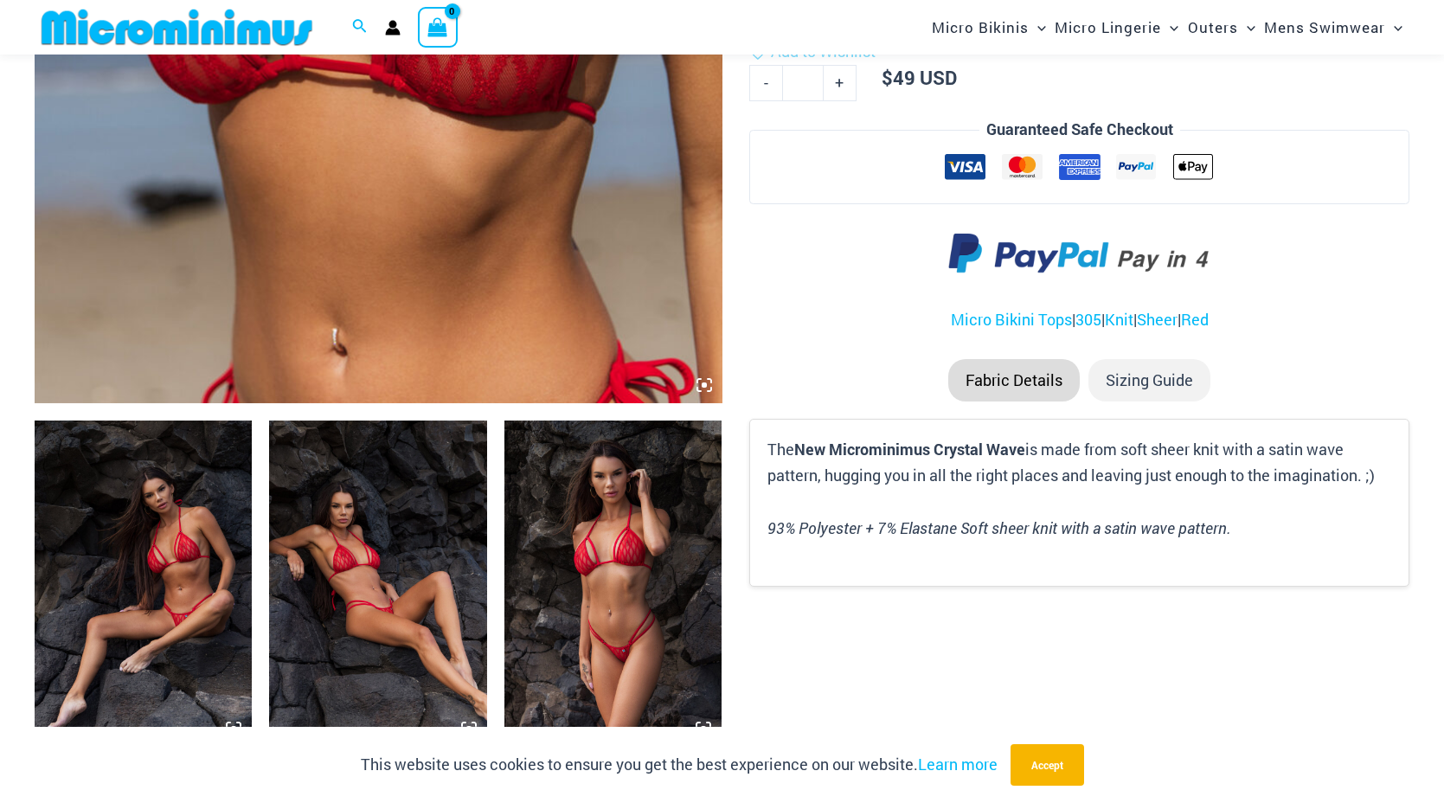
scroll to position [801, 0]
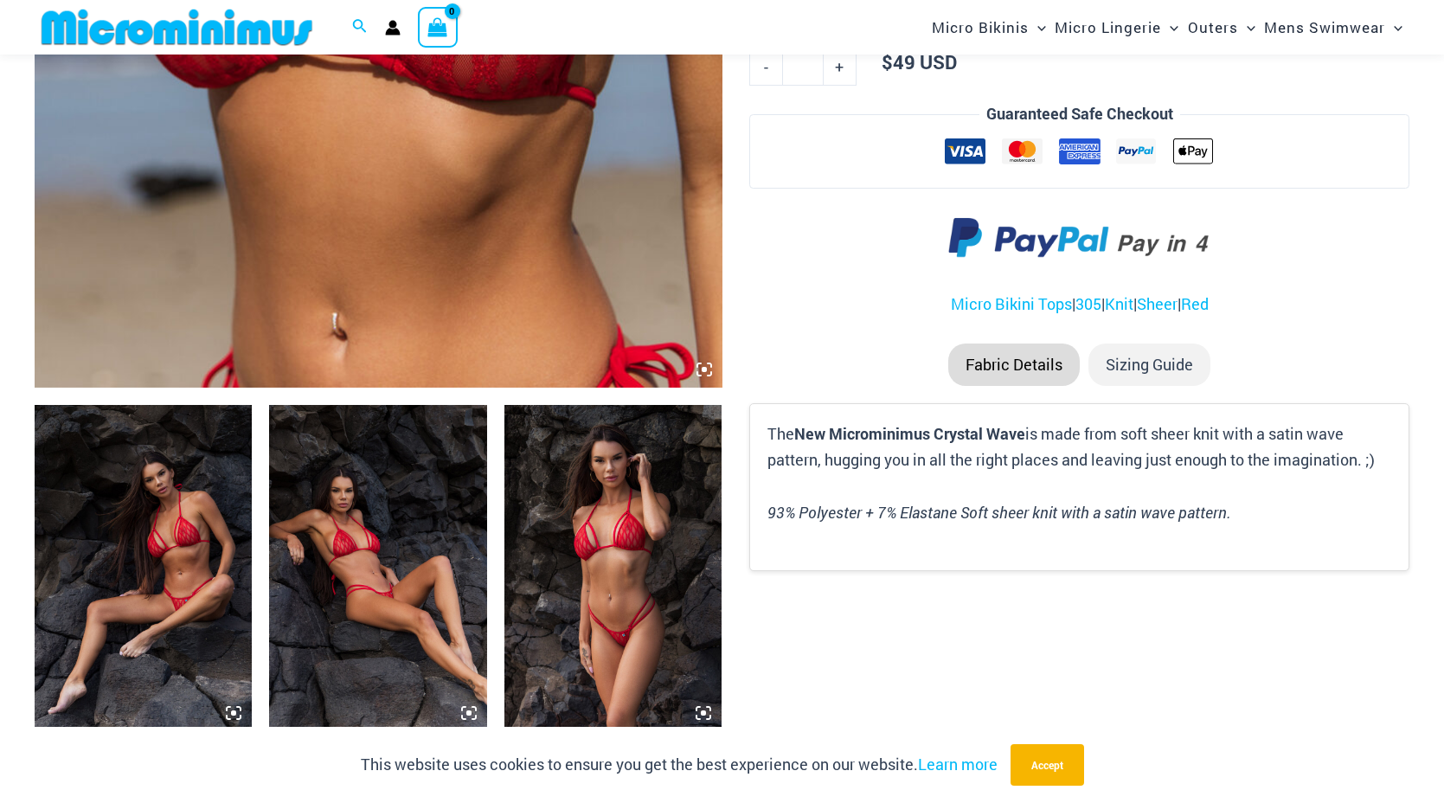
click at [160, 490] on img at bounding box center [143, 568] width 217 height 326
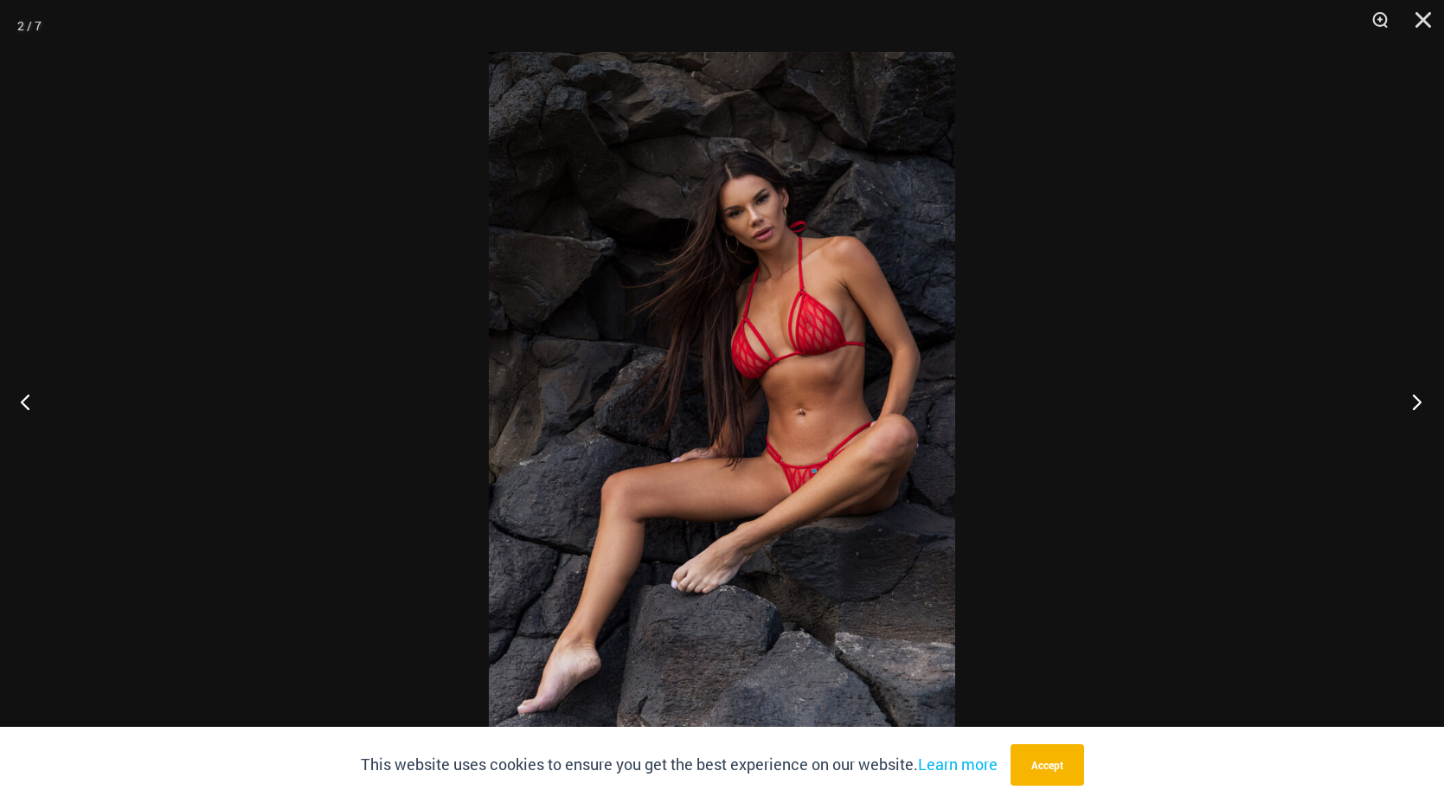
click at [1408, 400] on button "Next" at bounding box center [1411, 401] width 65 height 87
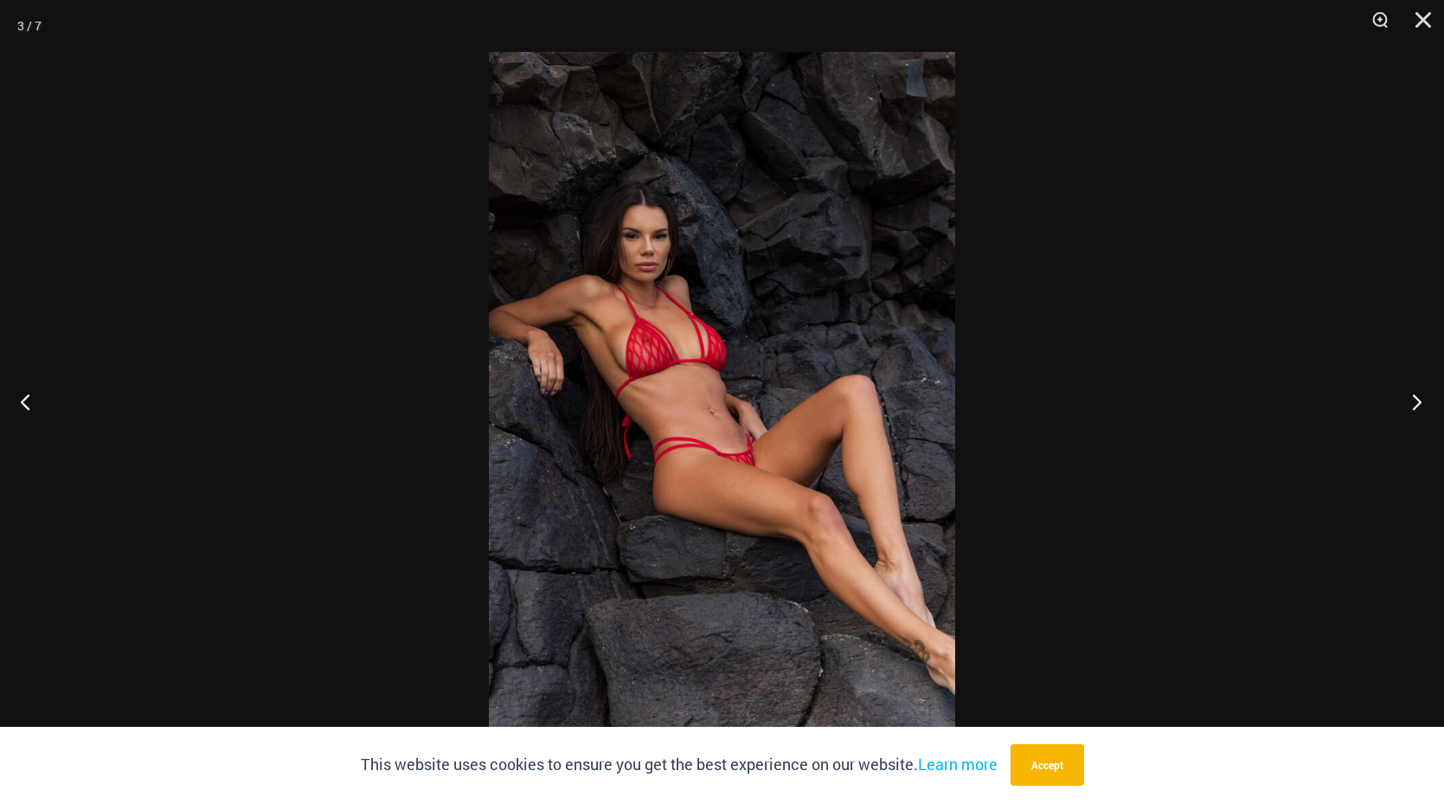
click at [1408, 400] on button "Next" at bounding box center [1411, 401] width 65 height 87
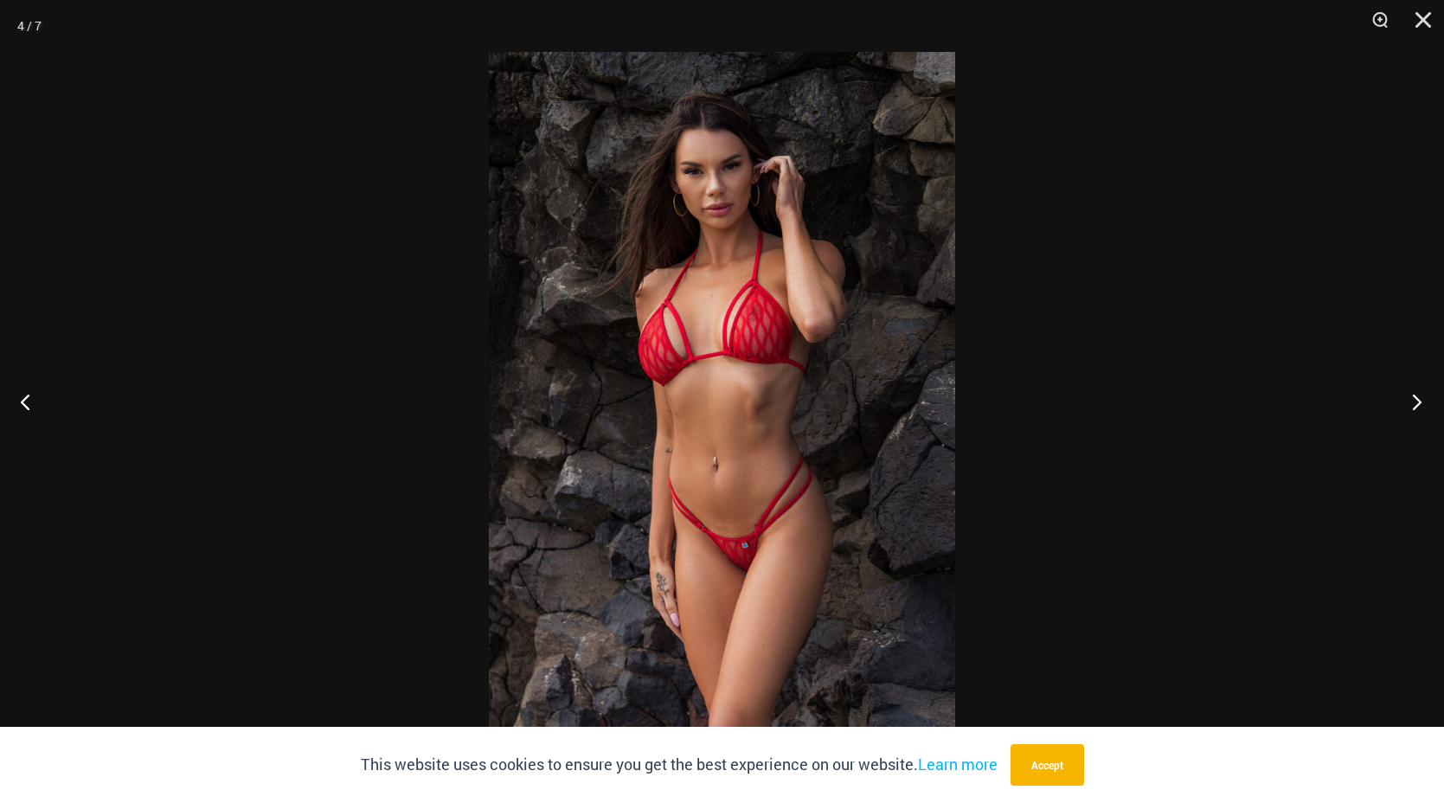
click at [1408, 400] on button "Next" at bounding box center [1411, 401] width 65 height 87
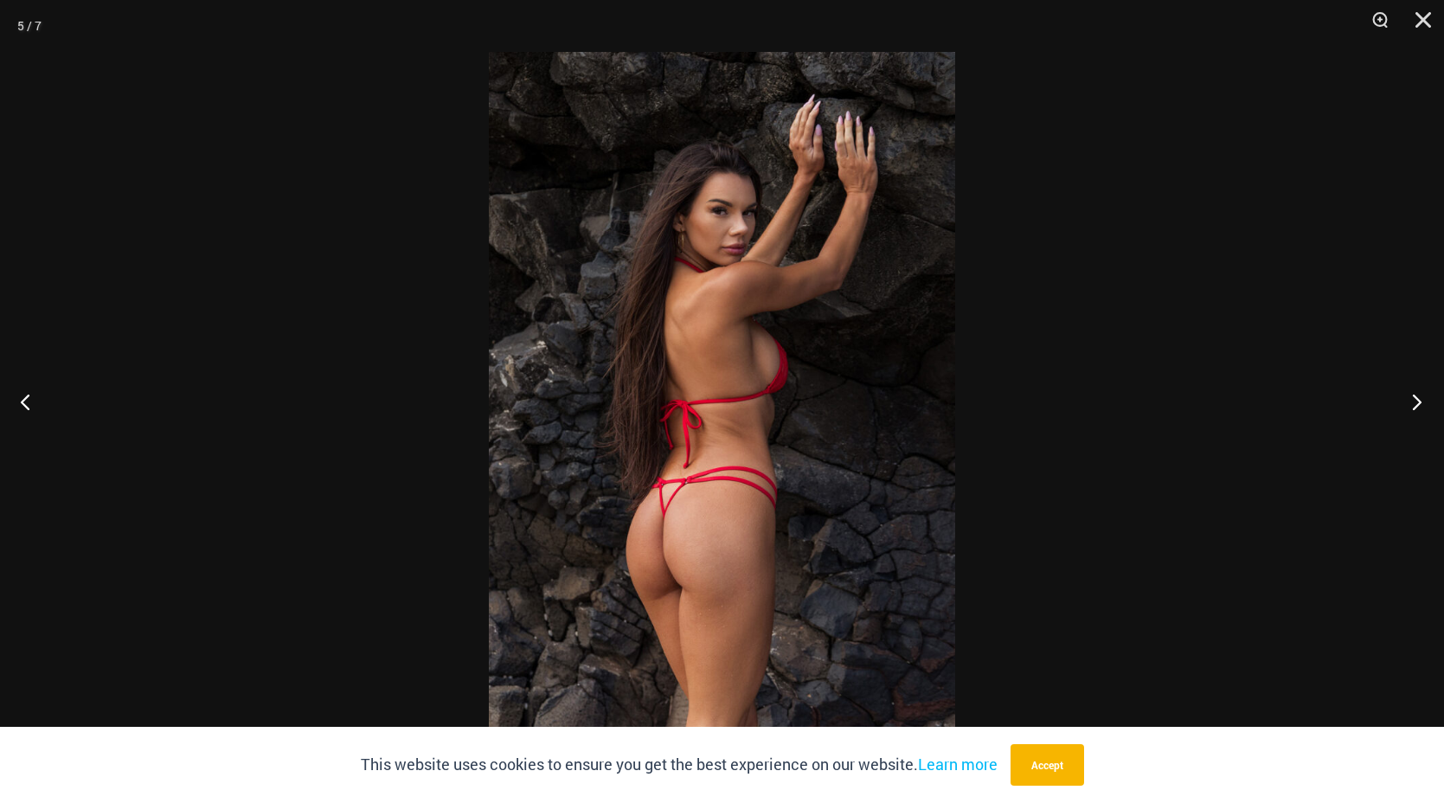
click at [1408, 400] on button "Next" at bounding box center [1411, 401] width 65 height 87
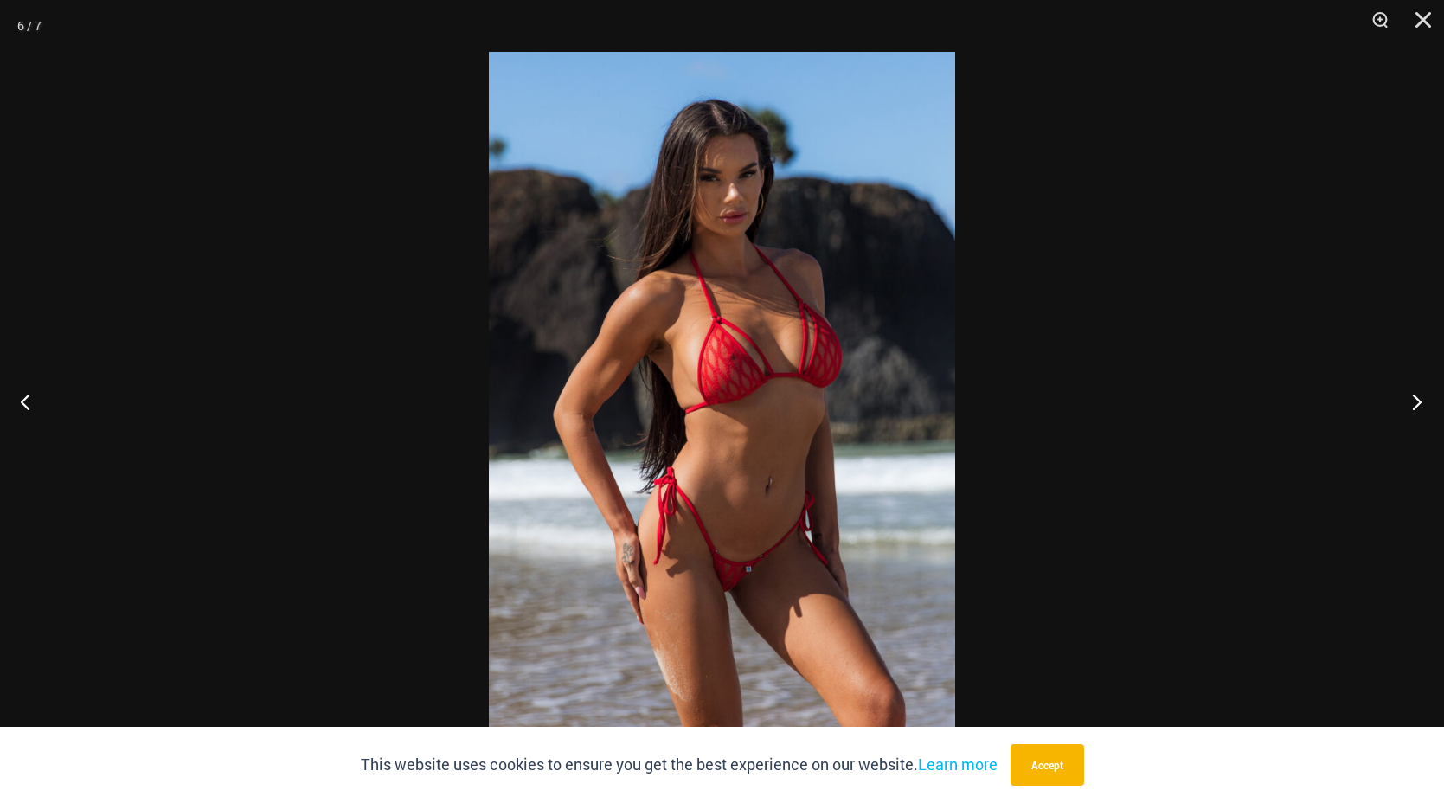
click at [1408, 400] on button "Next" at bounding box center [1411, 401] width 65 height 87
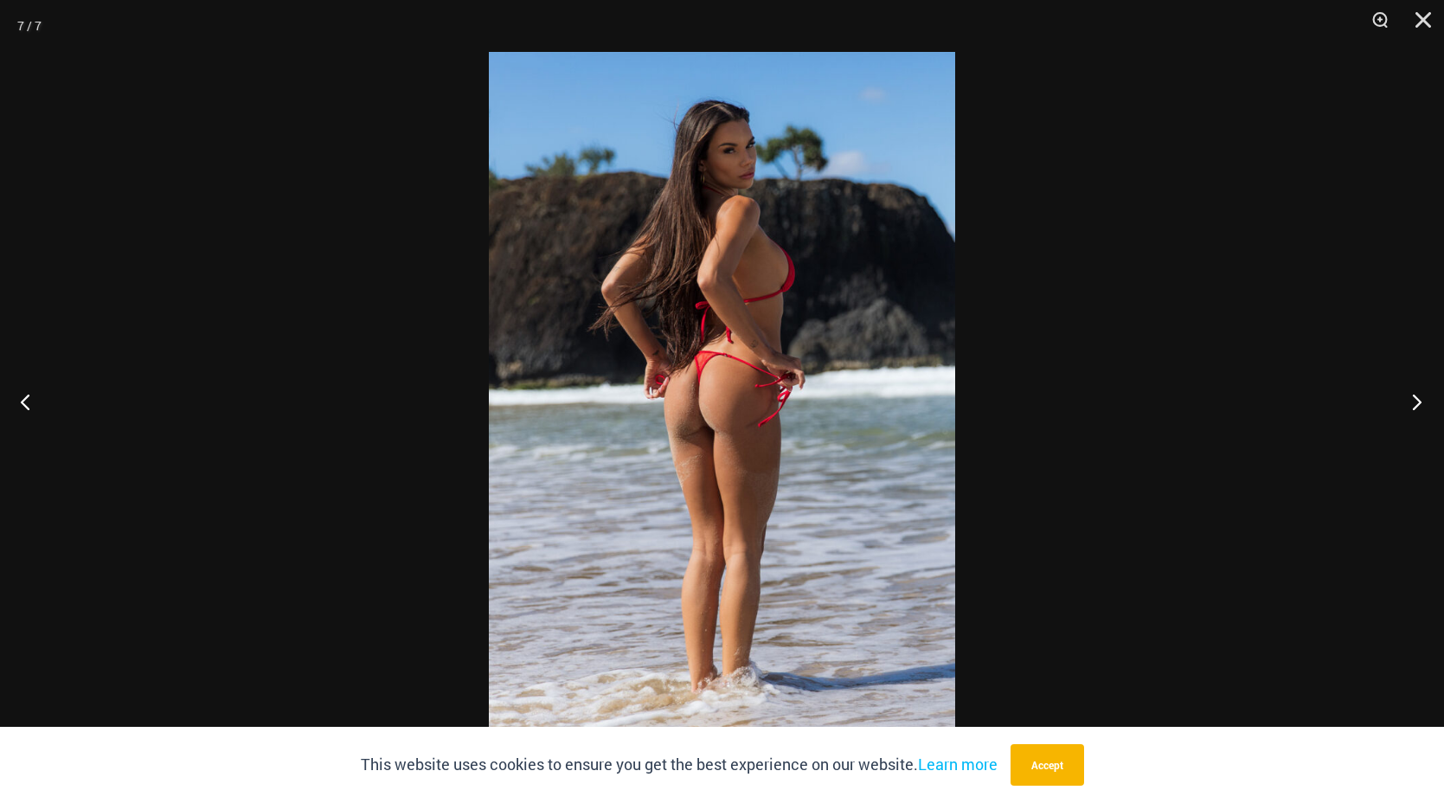
click at [1408, 400] on button "Next" at bounding box center [1411, 401] width 65 height 87
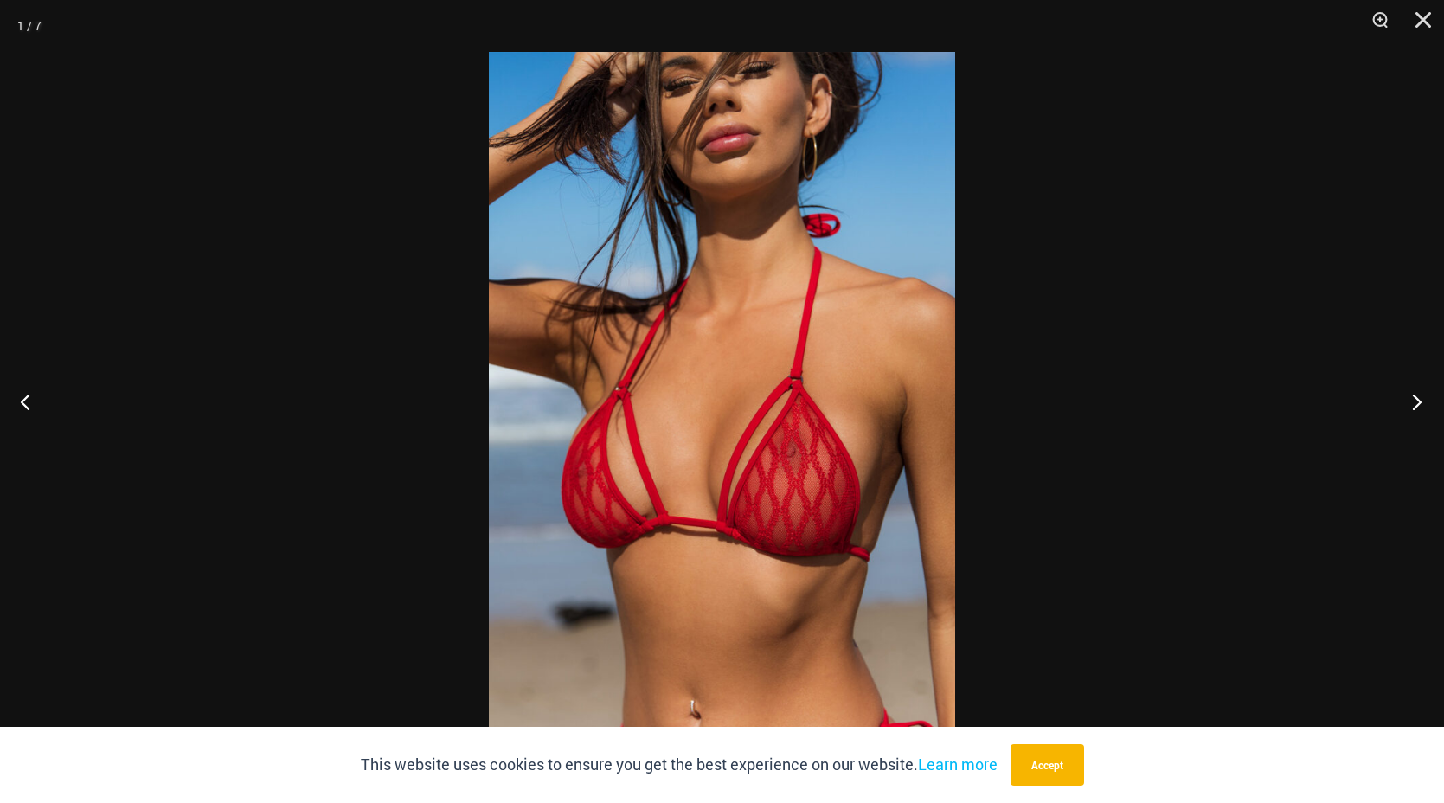
click at [1408, 400] on button "Next" at bounding box center [1411, 401] width 65 height 87
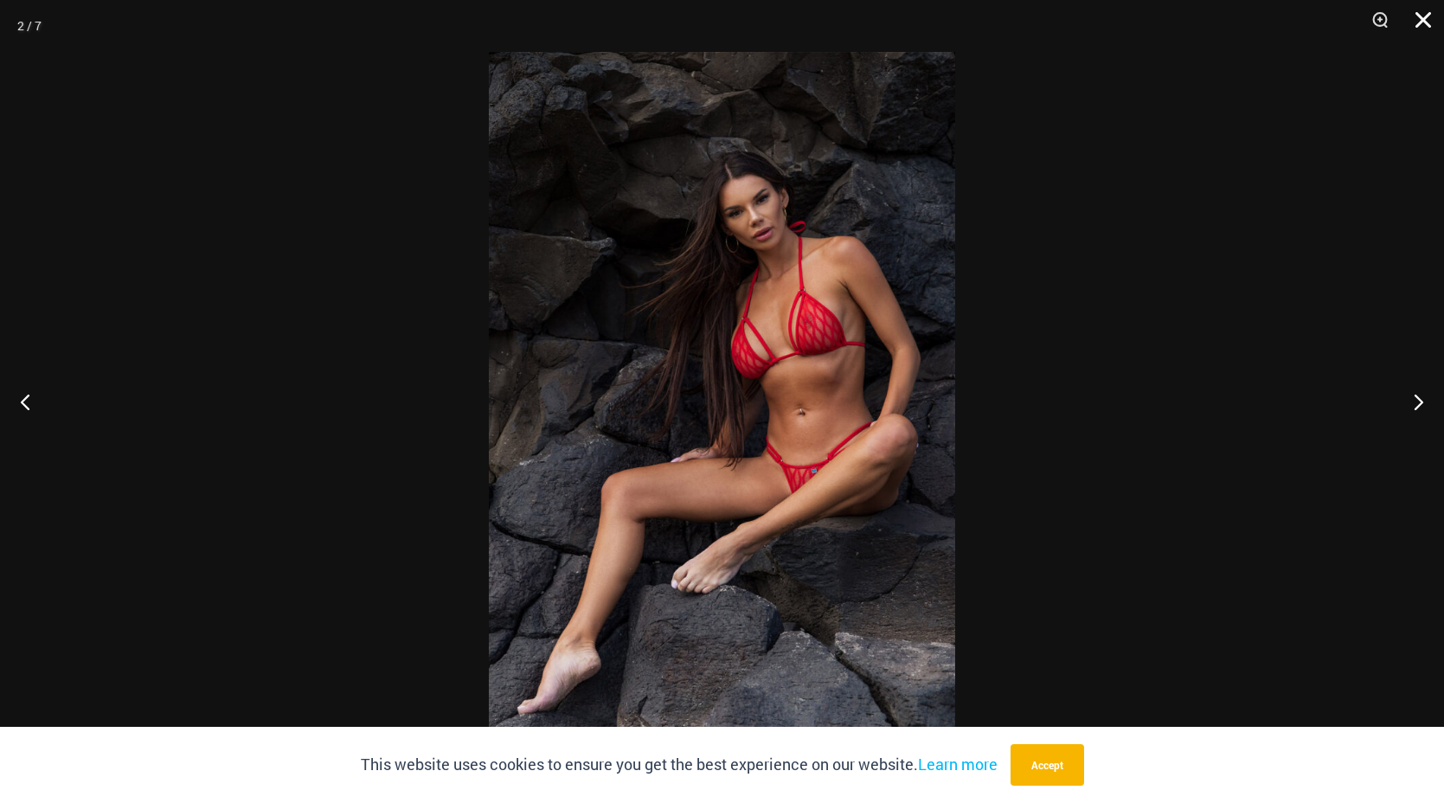
click at [1418, 19] on button "Close" at bounding box center [1417, 26] width 43 height 52
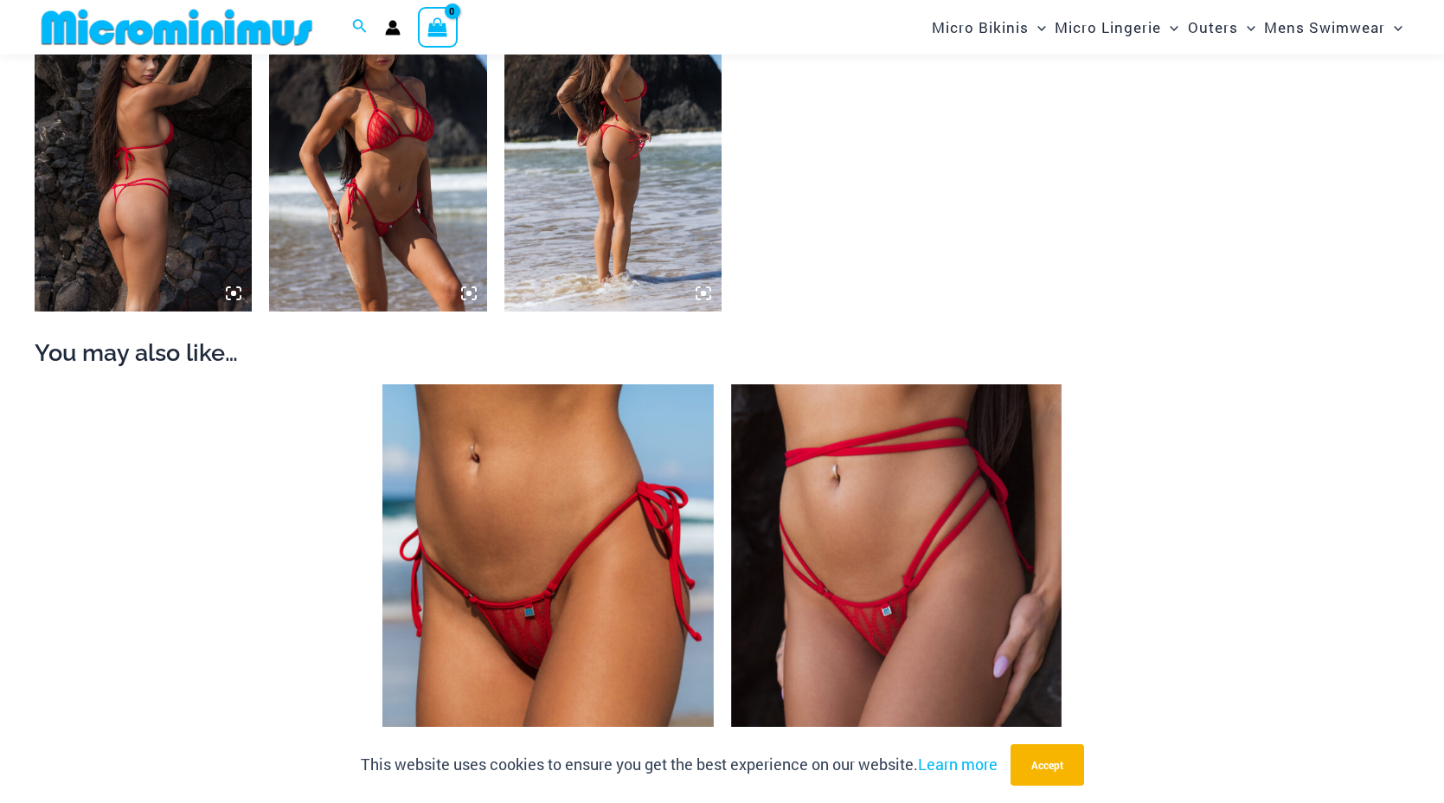
scroll to position [1673, 0]
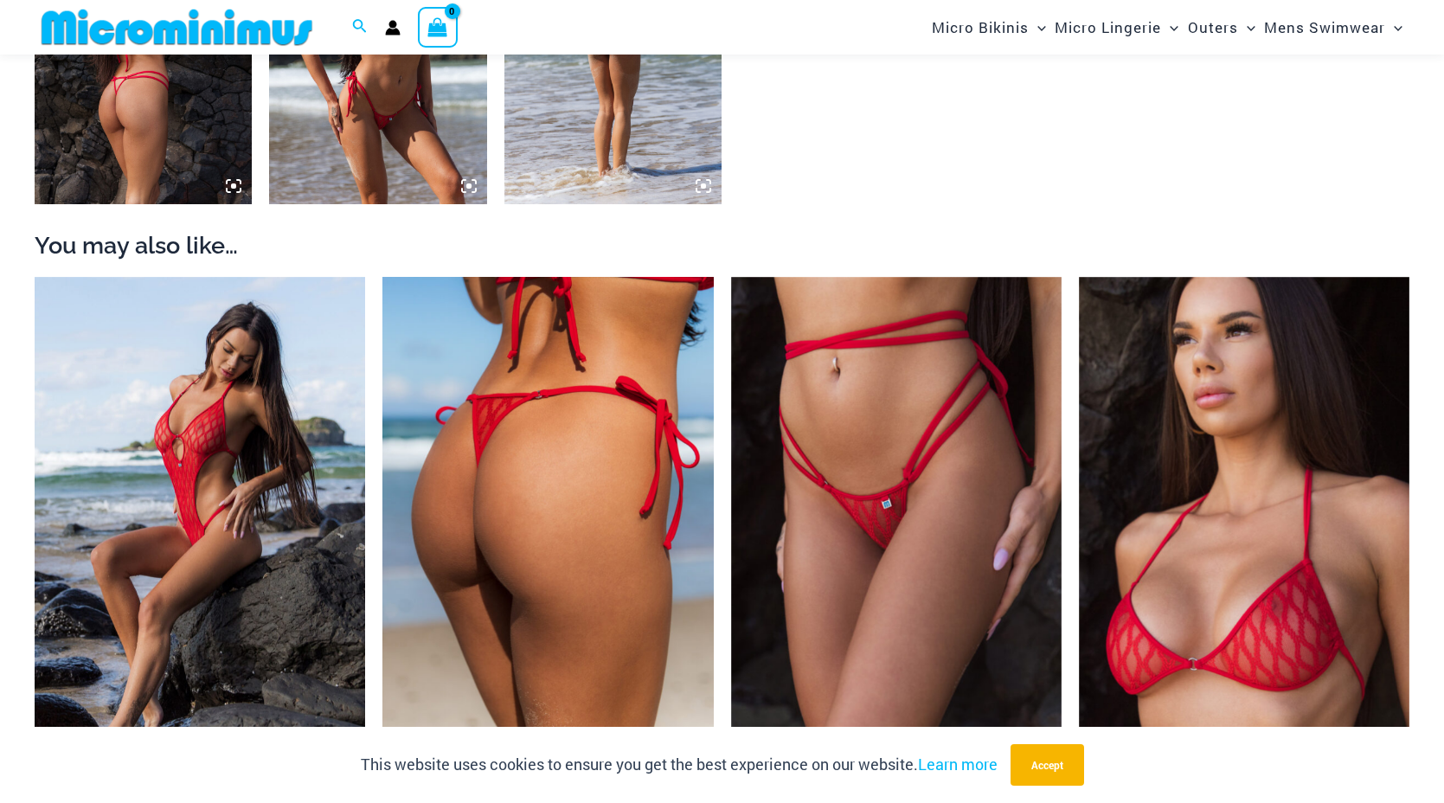
click at [535, 491] on img at bounding box center [547, 525] width 331 height 496
